Goal: Information Seeking & Learning: Learn about a topic

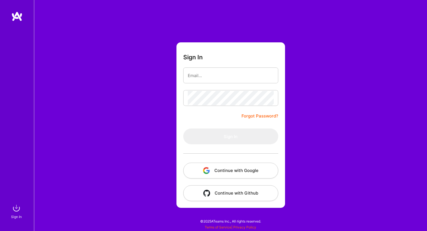
click at [240, 170] on button "Continue with Google" at bounding box center [230, 171] width 95 height 16
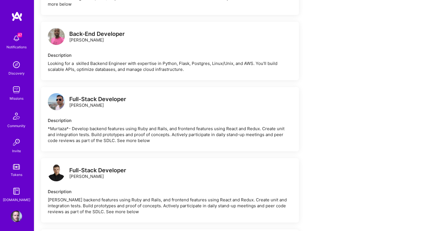
scroll to position [553, 0]
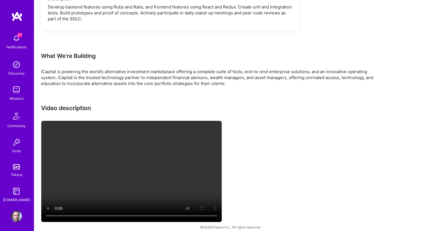
scroll to position [1187, 0]
